Goal: Task Accomplishment & Management: Manage account settings

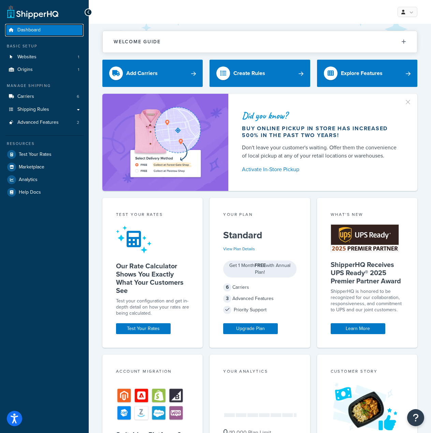
click at [38, 29] on span "Dashboard" at bounding box center [28, 30] width 23 height 6
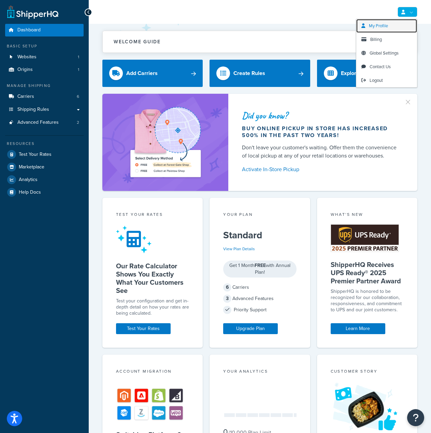
click at [387, 27] on span "My Profile" at bounding box center [378, 26] width 19 height 6
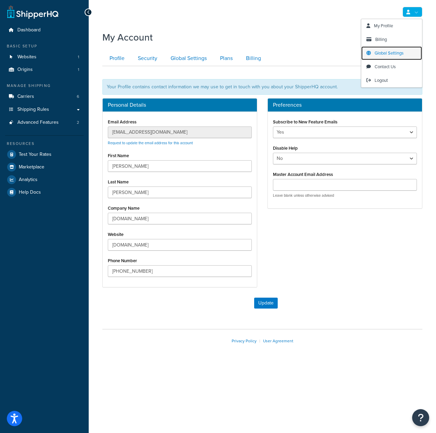
click at [391, 51] on span "Global Settings" at bounding box center [389, 53] width 29 height 6
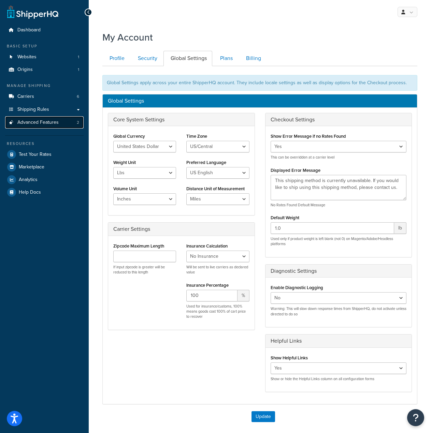
click at [54, 125] on span "Advanced Features" at bounding box center [37, 123] width 41 height 6
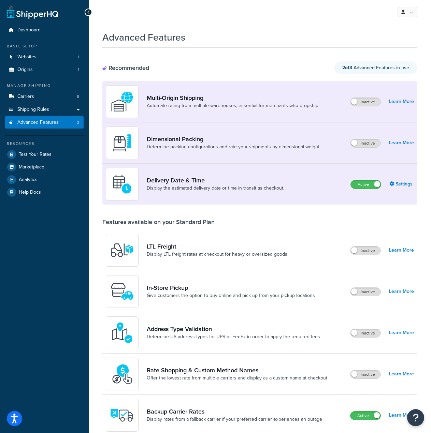
click at [88, 13] on icon at bounding box center [88, 12] width 3 height 5
